Goal: Feedback & Contribution: Submit feedback/report problem

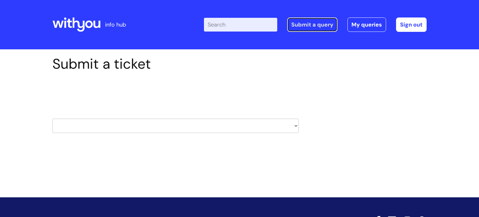
click at [306, 26] on link "Submit a query" at bounding box center [312, 24] width 50 height 14
click at [203, 125] on select "HR / People IT and Support Clinical Drug Alerts Finance Accounts Data Support T…" at bounding box center [175, 126] width 246 height 14
select select "learning_and_development"
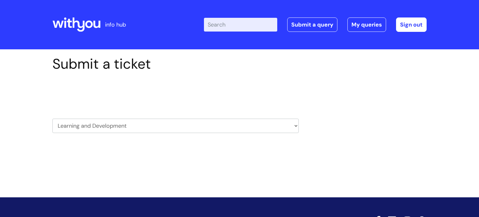
click at [52, 119] on select "HR / People IT and Support Clinical Drug Alerts Finance Accounts Data Support T…" at bounding box center [175, 126] width 246 height 14
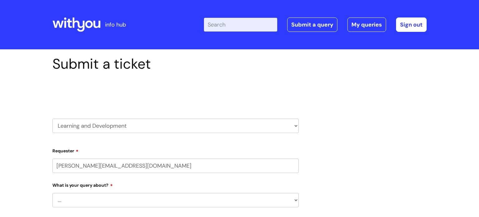
select select "80004157222"
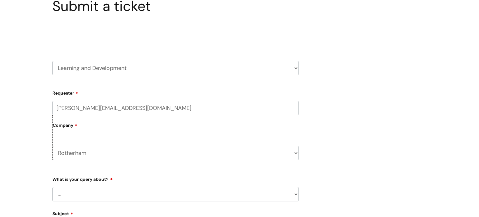
scroll to position [58, 0]
click at [96, 130] on label "Company" at bounding box center [176, 127] width 246 height 14
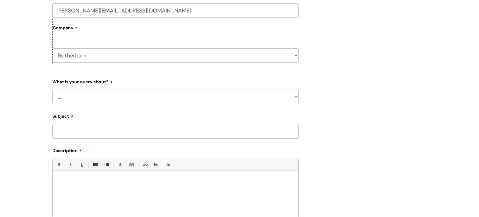
scroll to position [168, 0]
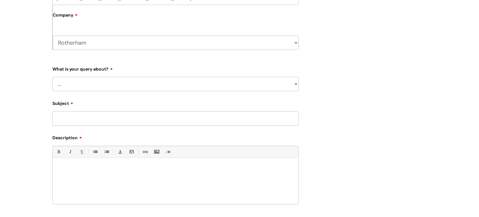
click at [94, 86] on select "... Question about a training course or session booking Ask about apprenticeshi…" at bounding box center [175, 84] width 246 height 14
click at [52, 77] on select "... Question about a training course or session booking Ask about apprenticeshi…" at bounding box center [175, 84] width 246 height 14
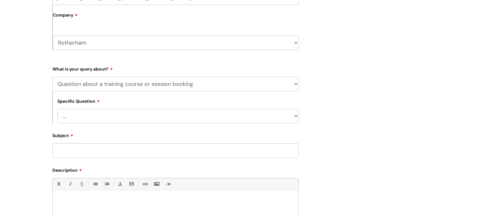
click at [105, 119] on select "... Training booking request Training dates/timetable Enquiry about a topic or …" at bounding box center [177, 116] width 241 height 14
click at [98, 87] on select "... Question about a training course or session booking Ask about apprenticeshi…" at bounding box center [175, 84] width 246 height 14
select select "Something else / not listed here"
click at [52, 77] on select "... Question about a training course or session booking Ask about apprenticeshi…" at bounding box center [175, 84] width 246 height 14
click at [96, 118] on select "... Other" at bounding box center [177, 116] width 241 height 14
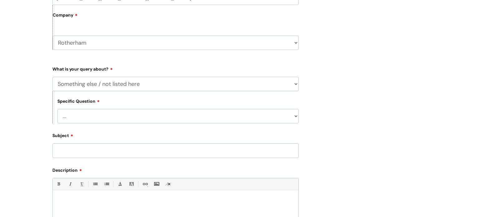
select select "Other"
click at [57, 109] on select "... Other" at bounding box center [177, 116] width 241 height 14
click at [74, 147] on input "Subject" at bounding box center [175, 150] width 246 height 14
type input "Workbooks"
click at [76, 202] on p at bounding box center [175, 201] width 236 height 6
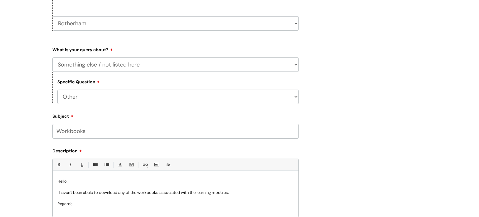
scroll to position [1, 0]
click at [93, 190] on p "I haven't been abale to download any of the workbooks associated with the learn…" at bounding box center [175, 192] width 236 height 6
click at [135, 181] on p "Hello," at bounding box center [175, 181] width 236 height 6
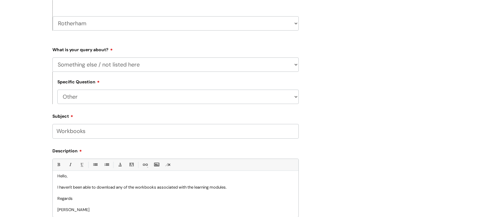
scroll to position [307, 0]
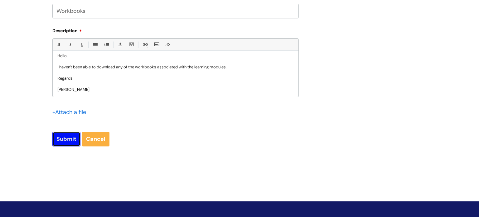
click at [66, 139] on input "Submit" at bounding box center [66, 139] width 28 height 14
type input "Please Wait..."
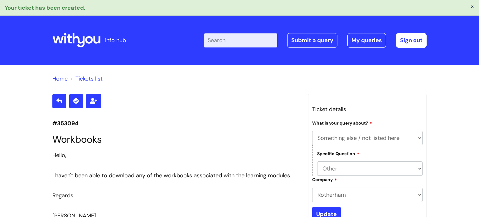
select select "Something else / not listed here"
select select "Other"
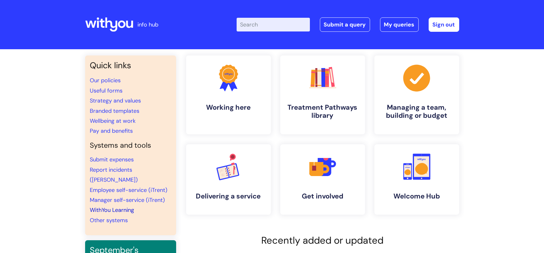
click at [96, 207] on link "WithYou Learning" at bounding box center [112, 210] width 44 height 7
click at [106, 207] on link "WithYou Learning" at bounding box center [112, 210] width 44 height 7
